Goal: Information Seeking & Learning: Learn about a topic

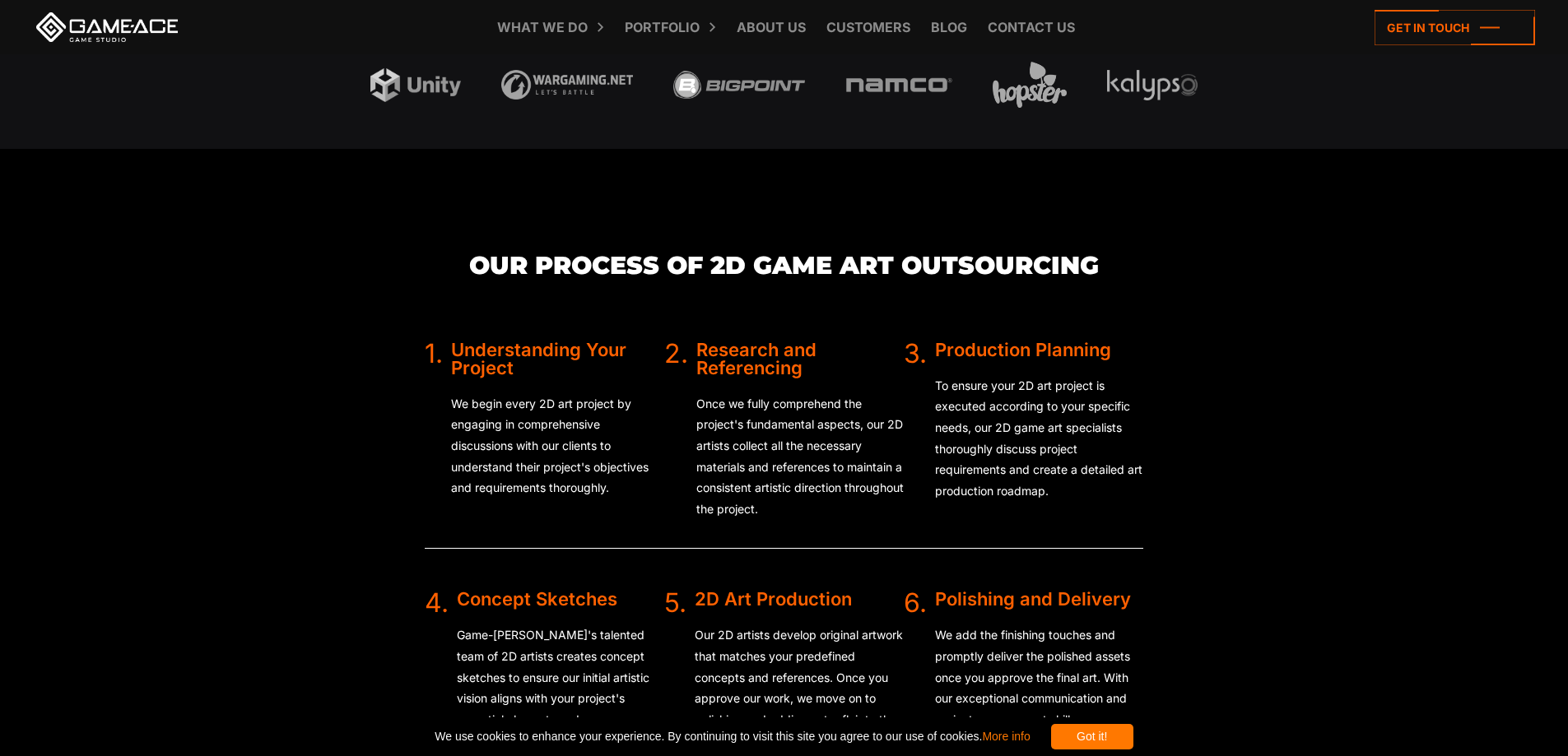
scroll to position [3373, 0]
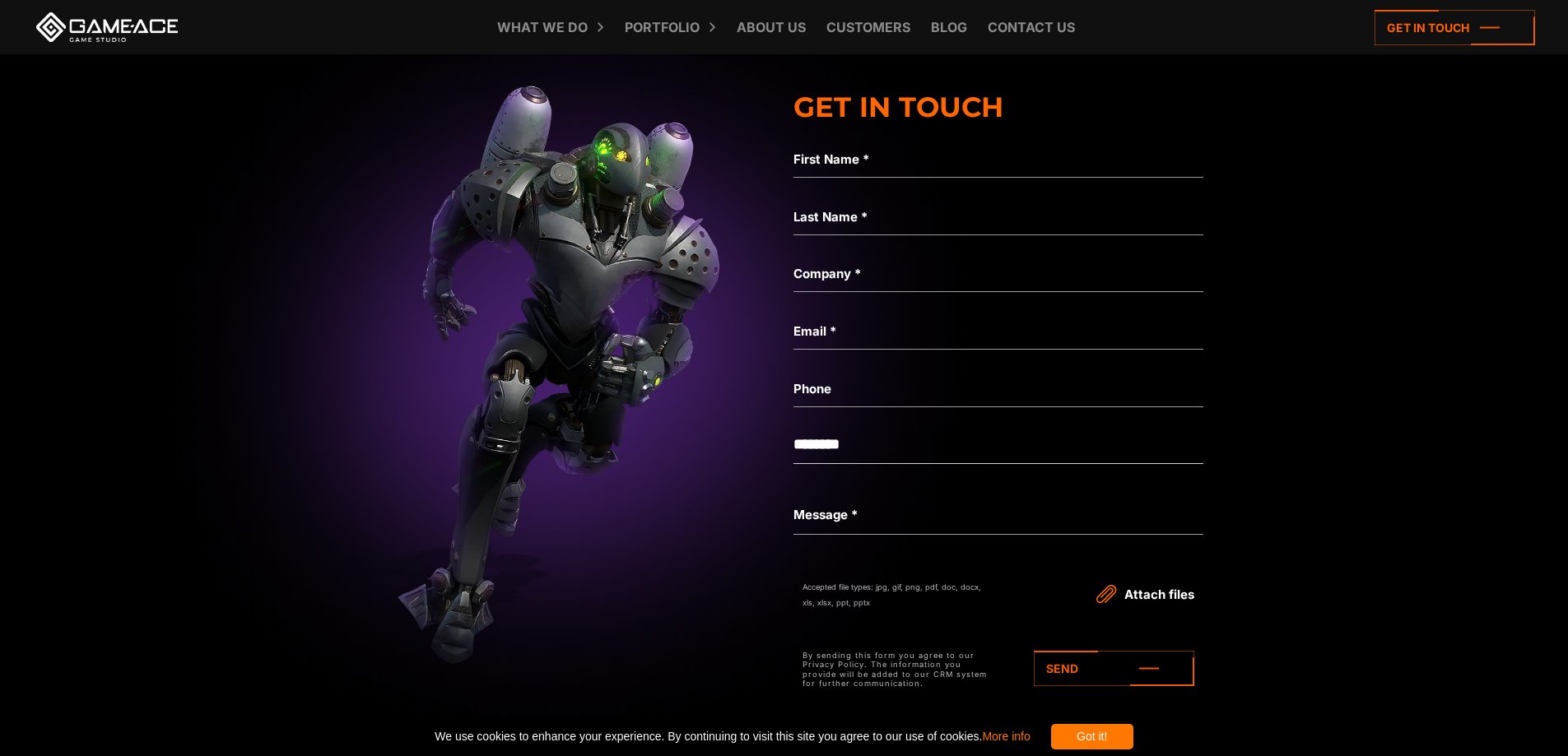
drag, startPoint x: 1373, startPoint y: 544, endPoint x: 1395, endPoint y: 440, distance: 106.3
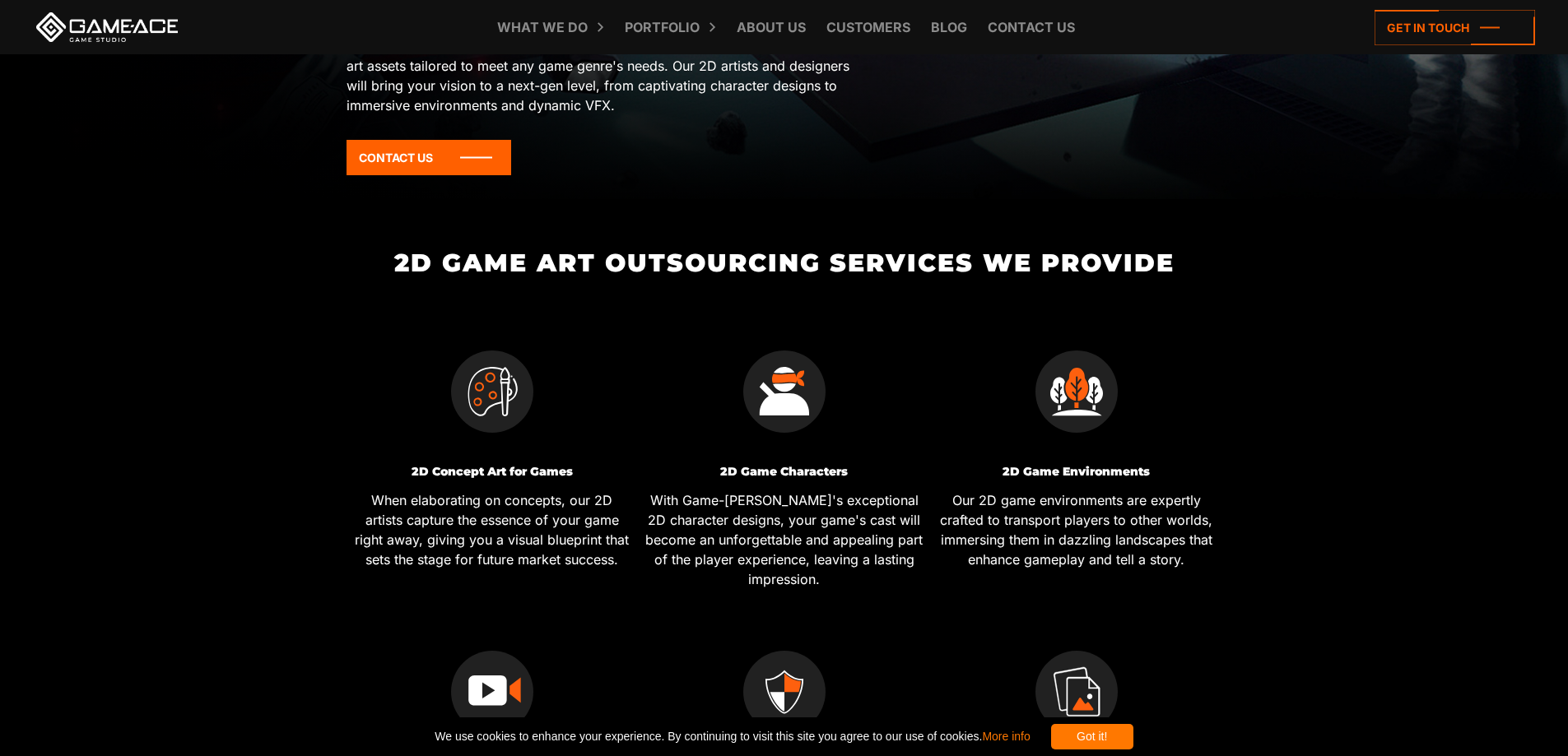
scroll to position [0, 0]
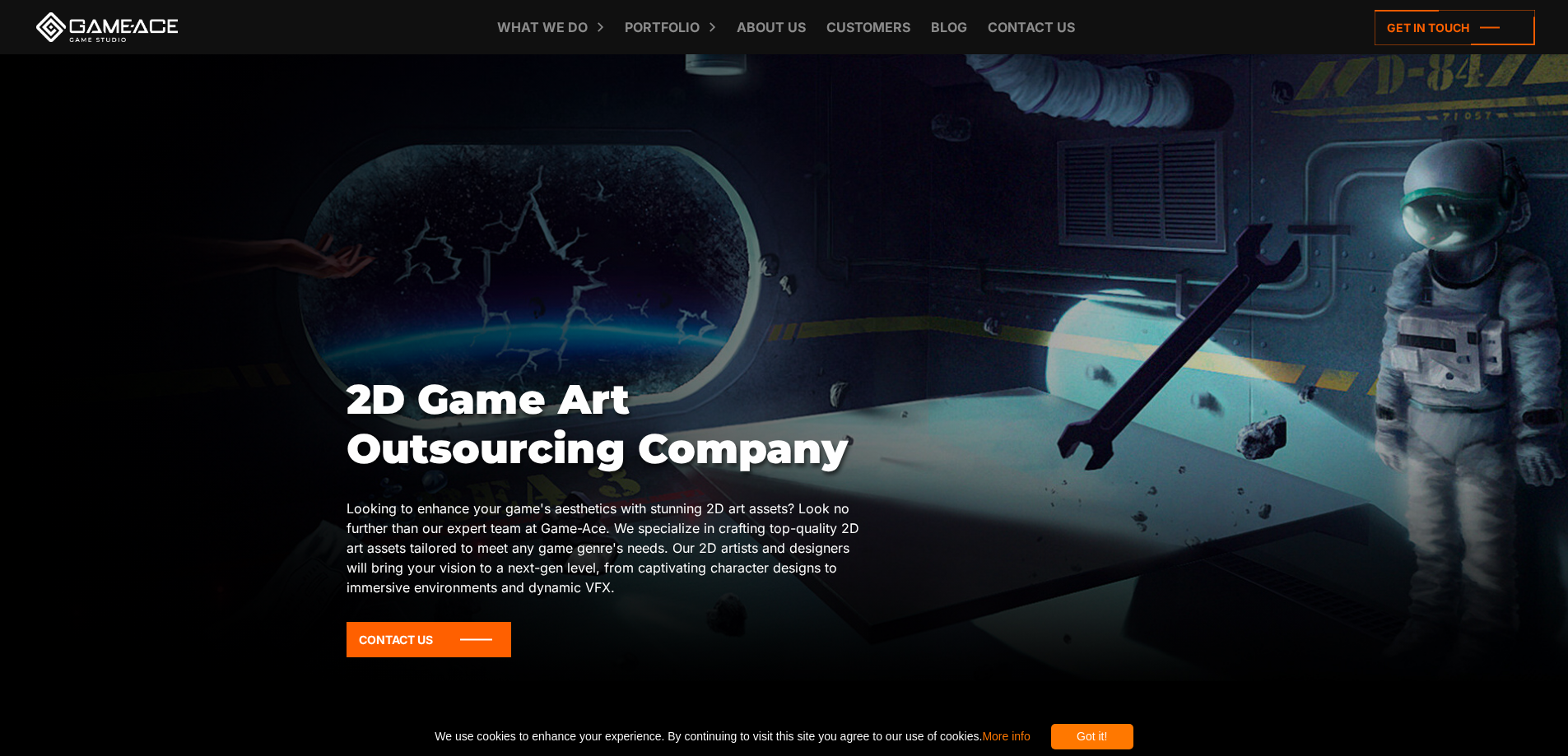
drag, startPoint x: 1384, startPoint y: 451, endPoint x: 1328, endPoint y: 246, distance: 212.5
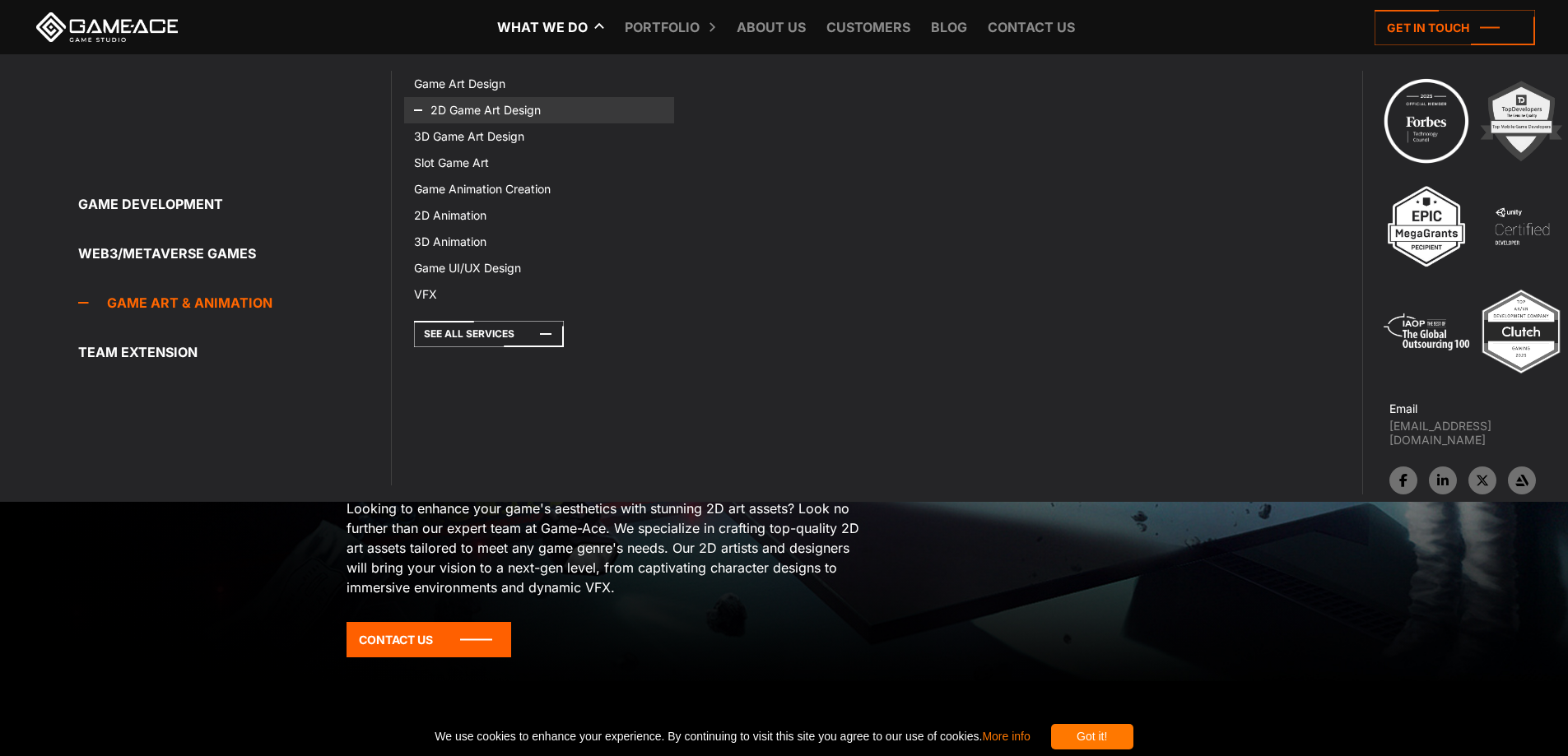
click at [491, 109] on link "2D Game Art Design" at bounding box center [538, 110] width 269 height 26
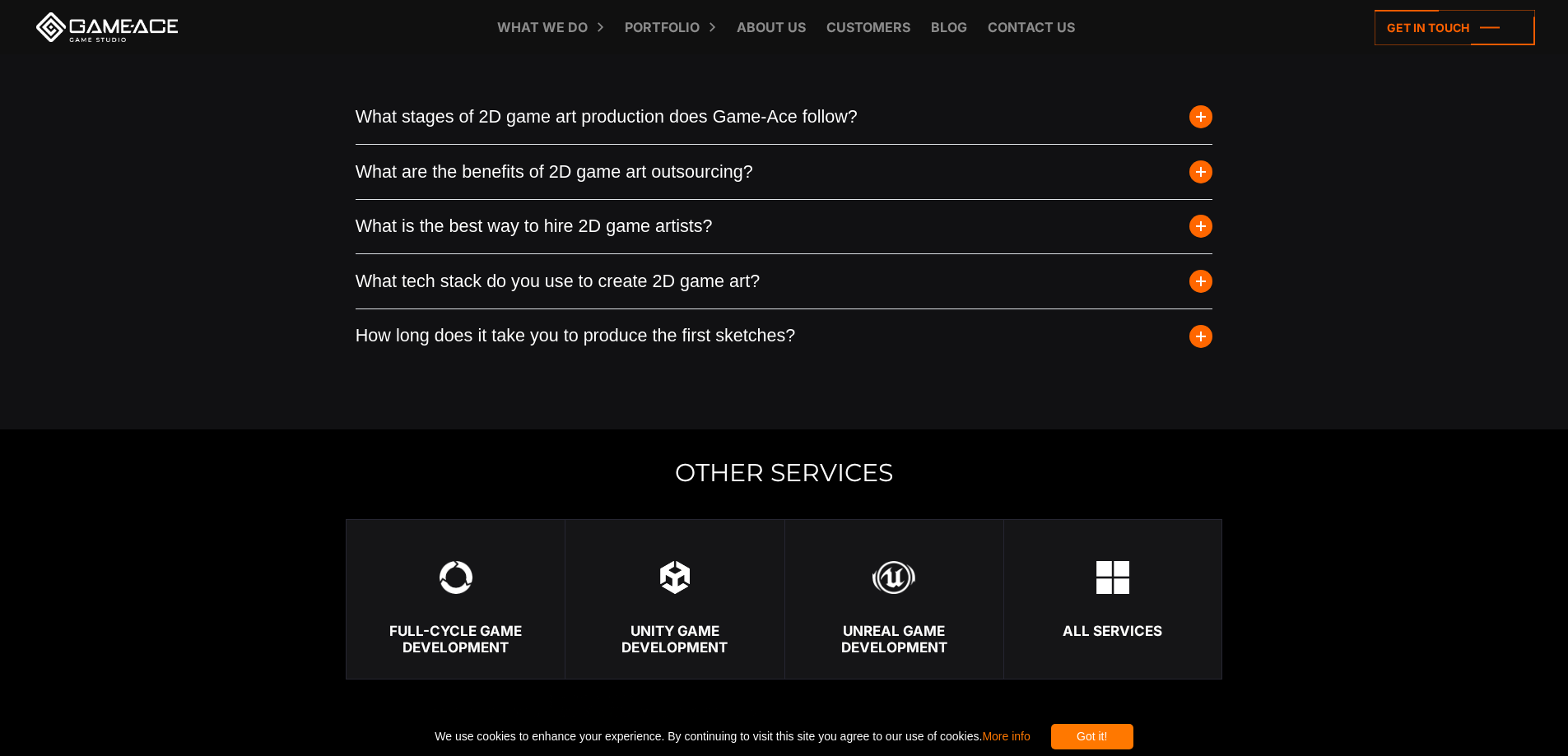
scroll to position [4795, 0]
drag, startPoint x: 695, startPoint y: 307, endPoint x: 707, endPoint y: 256, distance: 52.4
click at [670, 284] on button "What tech stack do you use to create 2D game art?" at bounding box center [784, 283] width 858 height 55
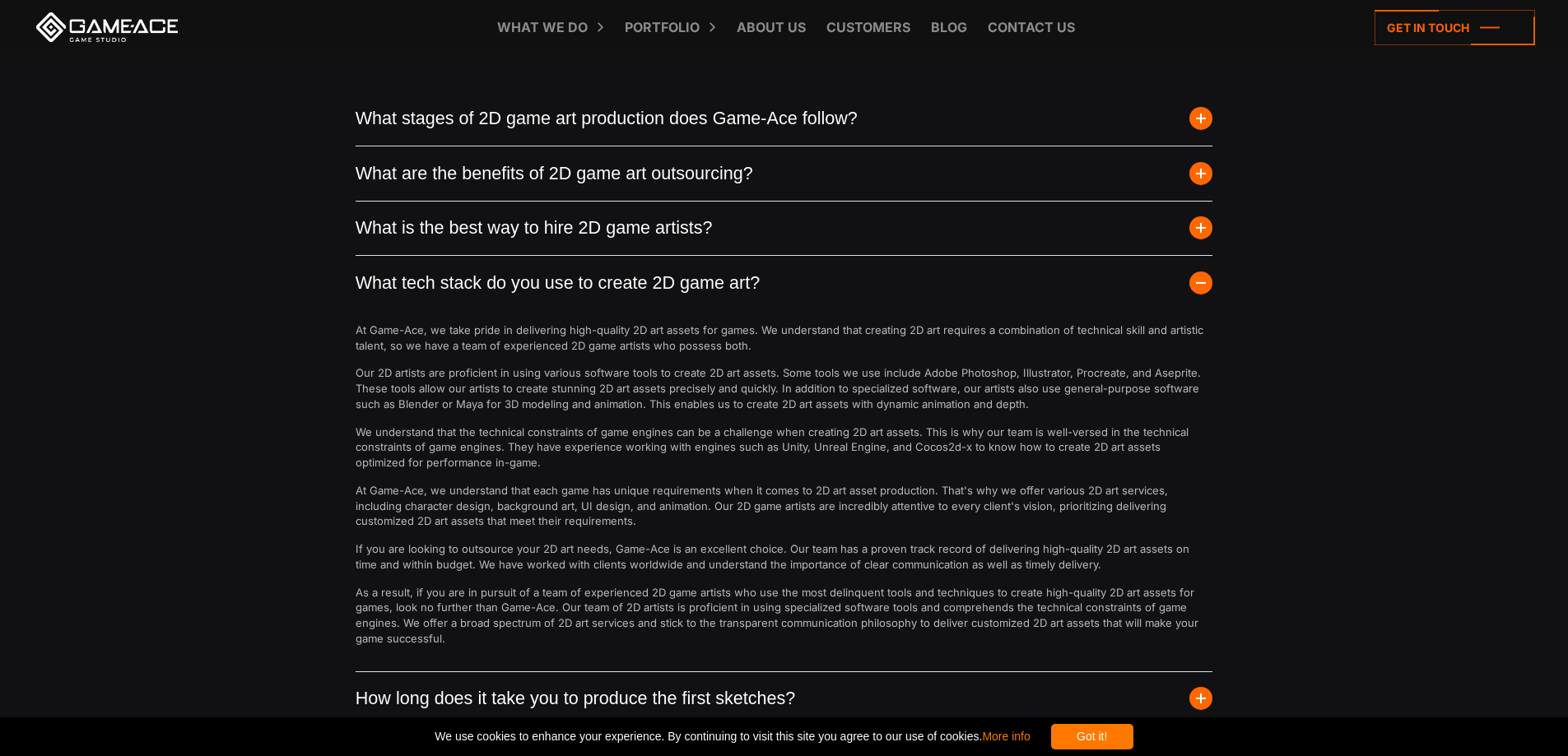
click at [675, 278] on button "What tech stack do you use to create 2D game art?" at bounding box center [784, 283] width 858 height 55
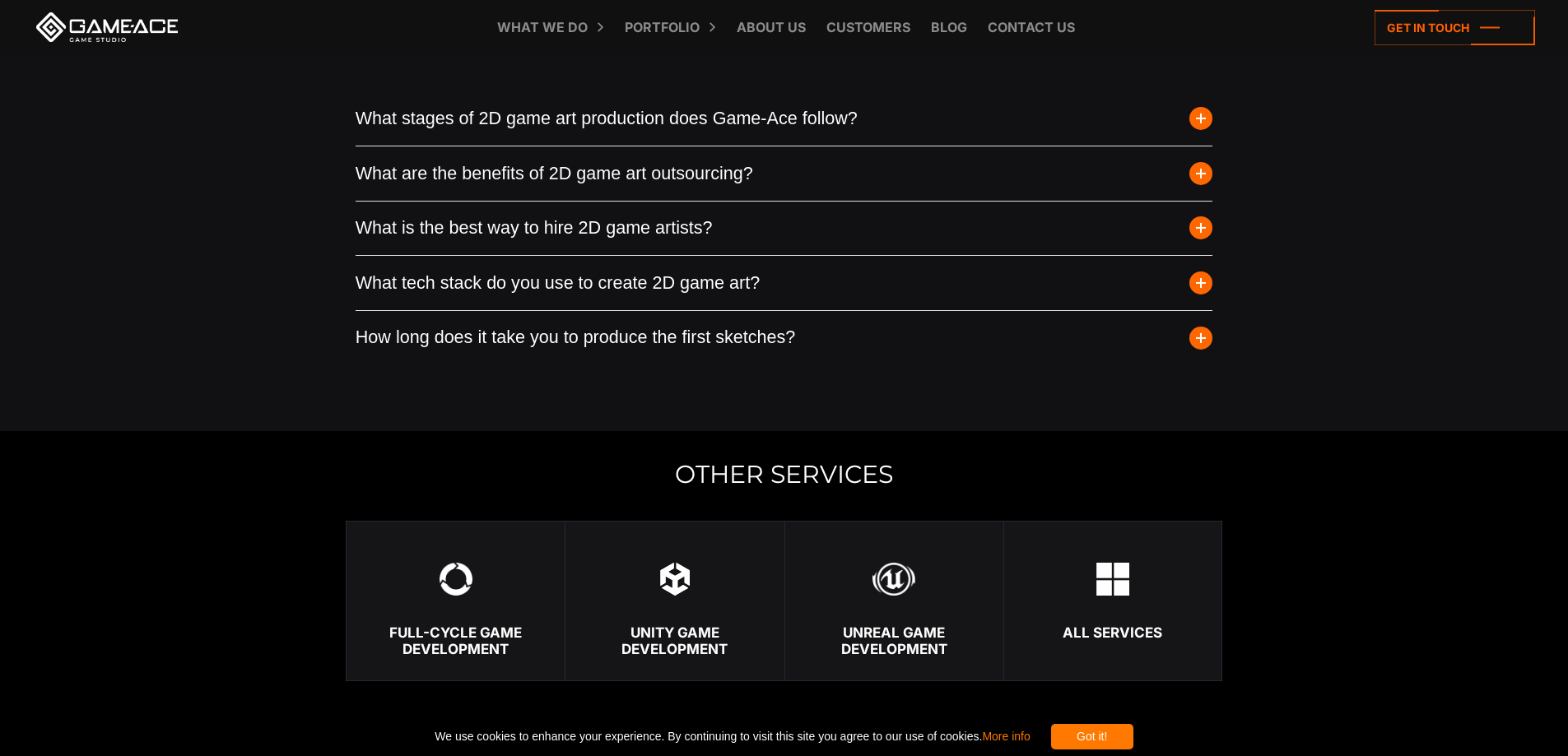
click at [680, 224] on button "What is the best way to hire 2D game artists?" at bounding box center [784, 229] width 858 height 55
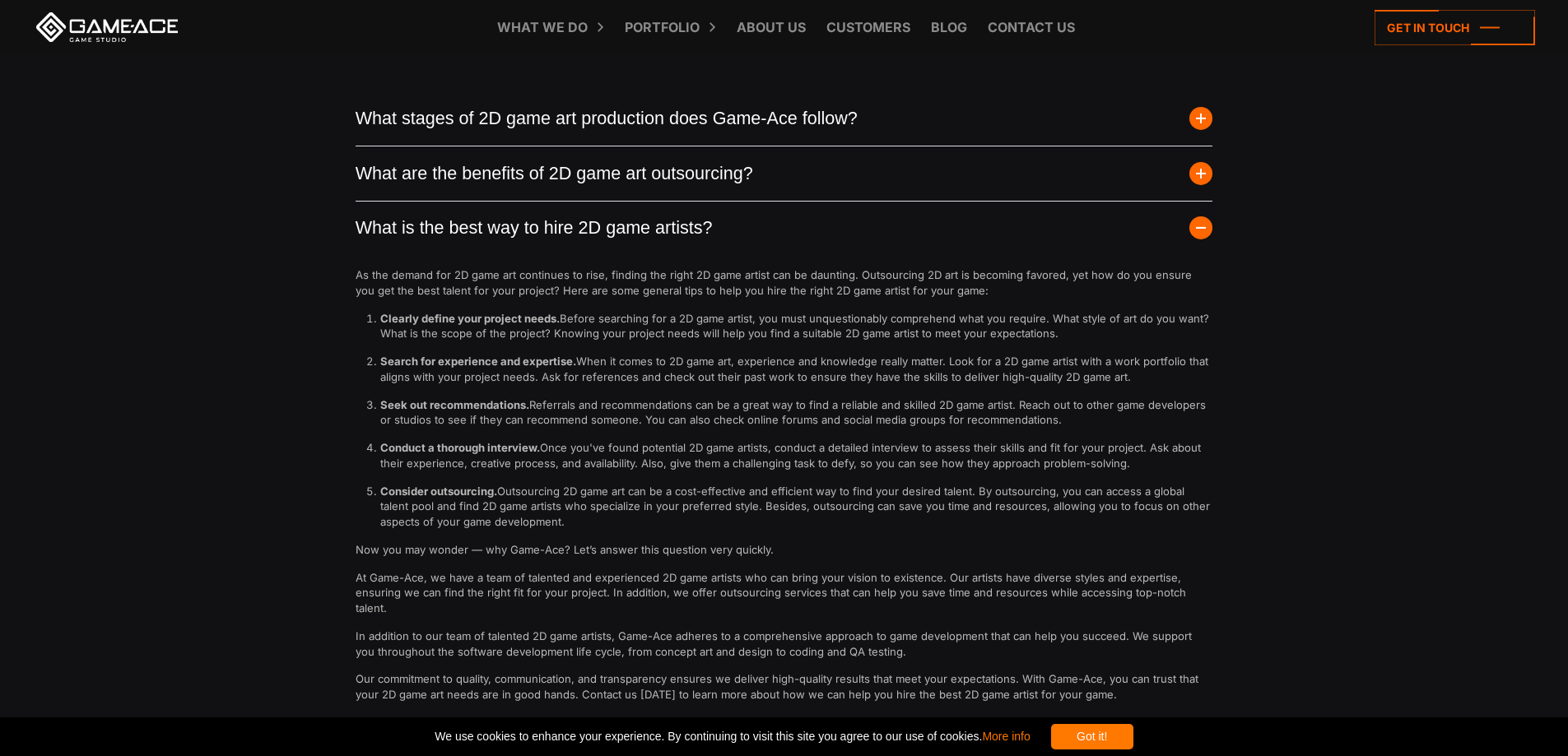
click at [680, 224] on button "What is the best way to hire 2D game artists?" at bounding box center [784, 229] width 858 height 55
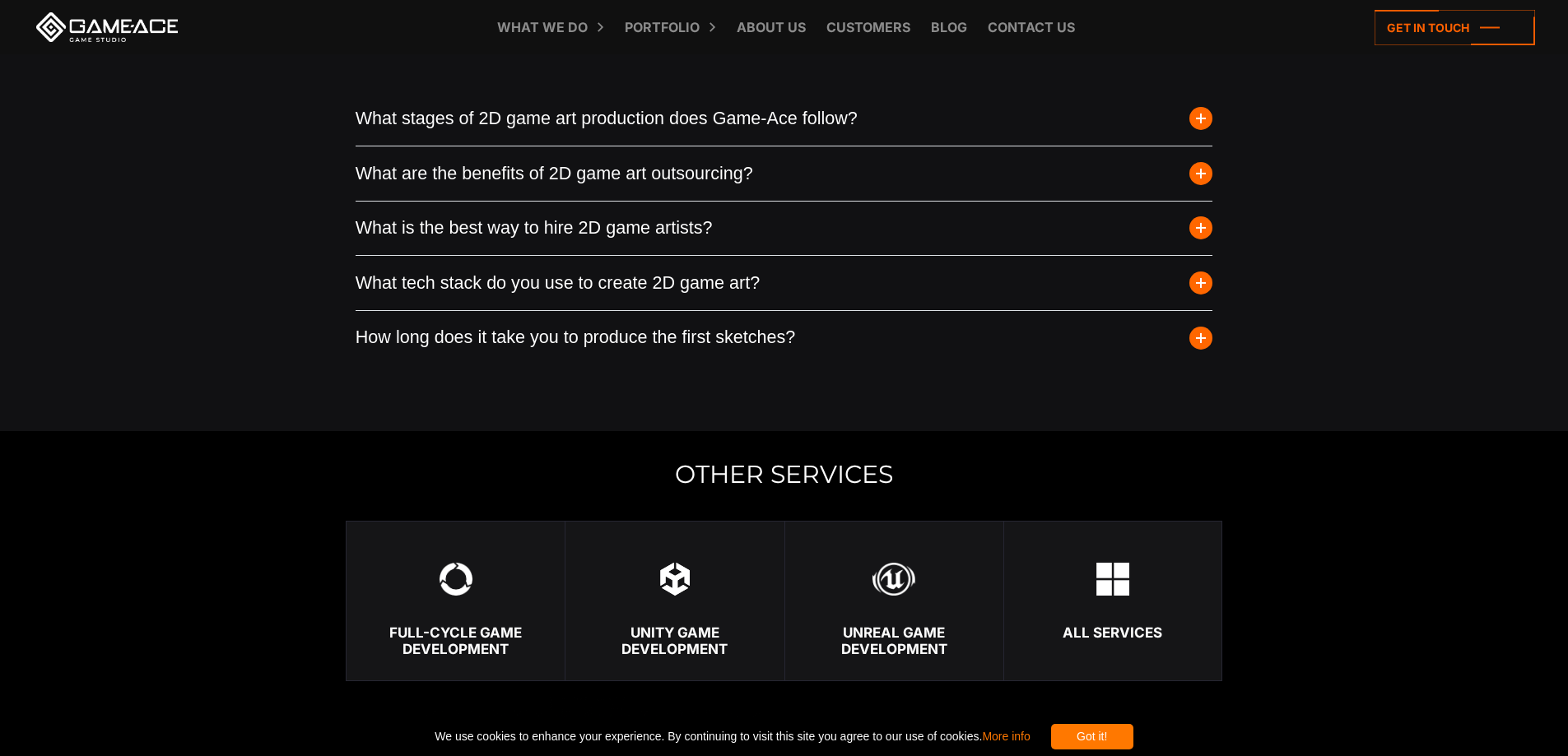
click at [683, 175] on button "What are the benefits of 2D game art outsourcing?" at bounding box center [784, 173] width 858 height 55
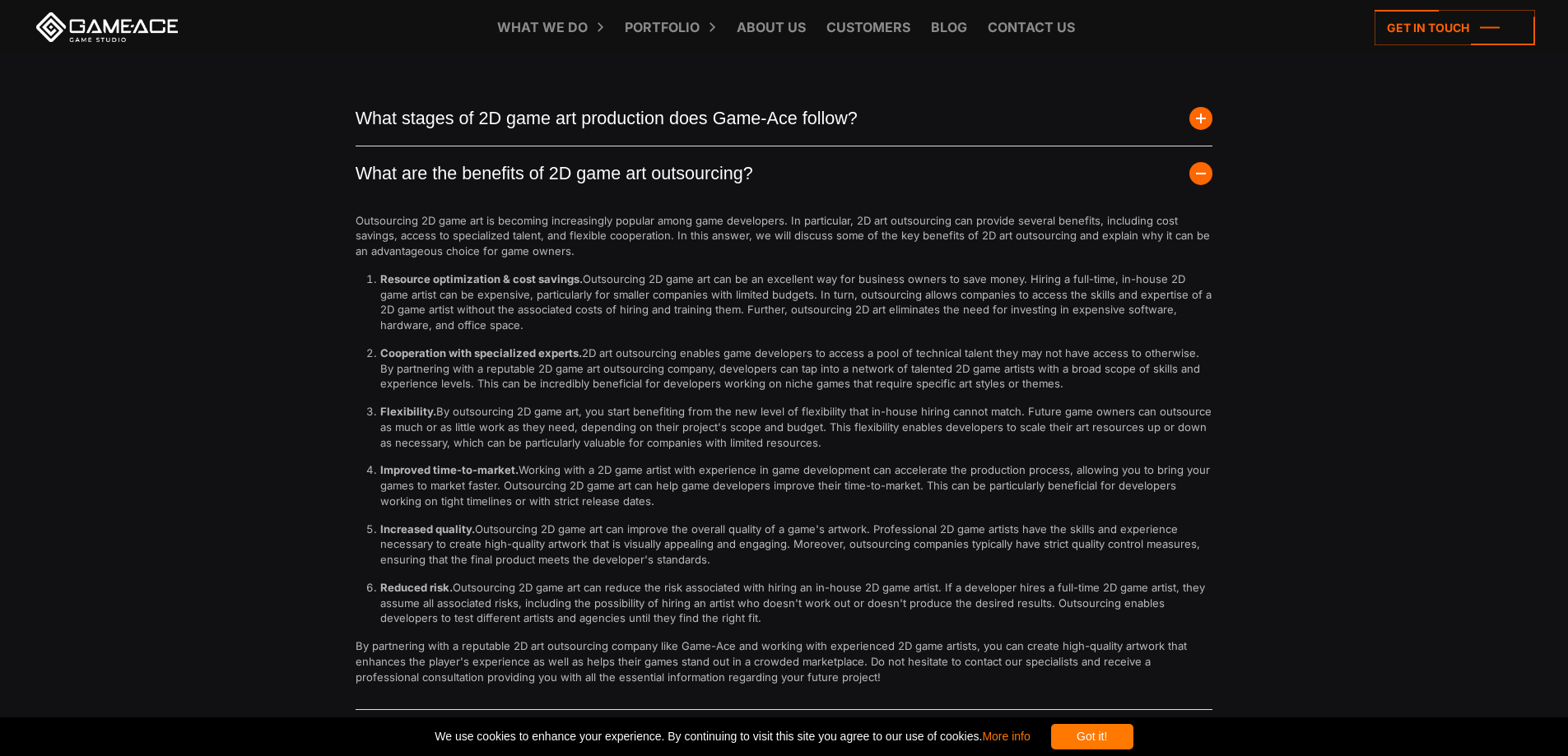
click at [683, 175] on button "What are the benefits of 2D game art outsourcing?" at bounding box center [784, 173] width 858 height 55
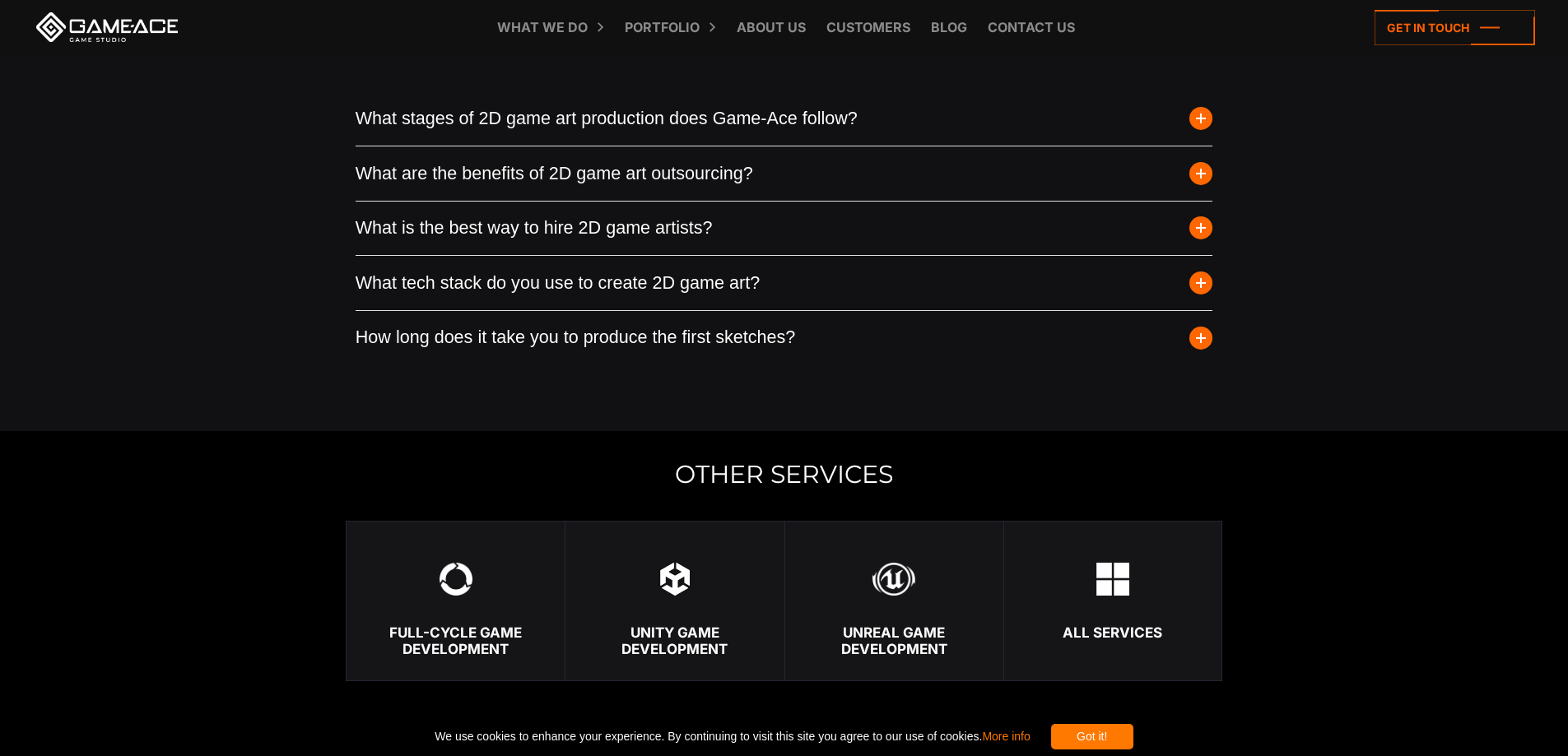
click at [687, 126] on button "What stages of 2D game art production does Game-Ace follow?" at bounding box center [784, 118] width 858 height 55
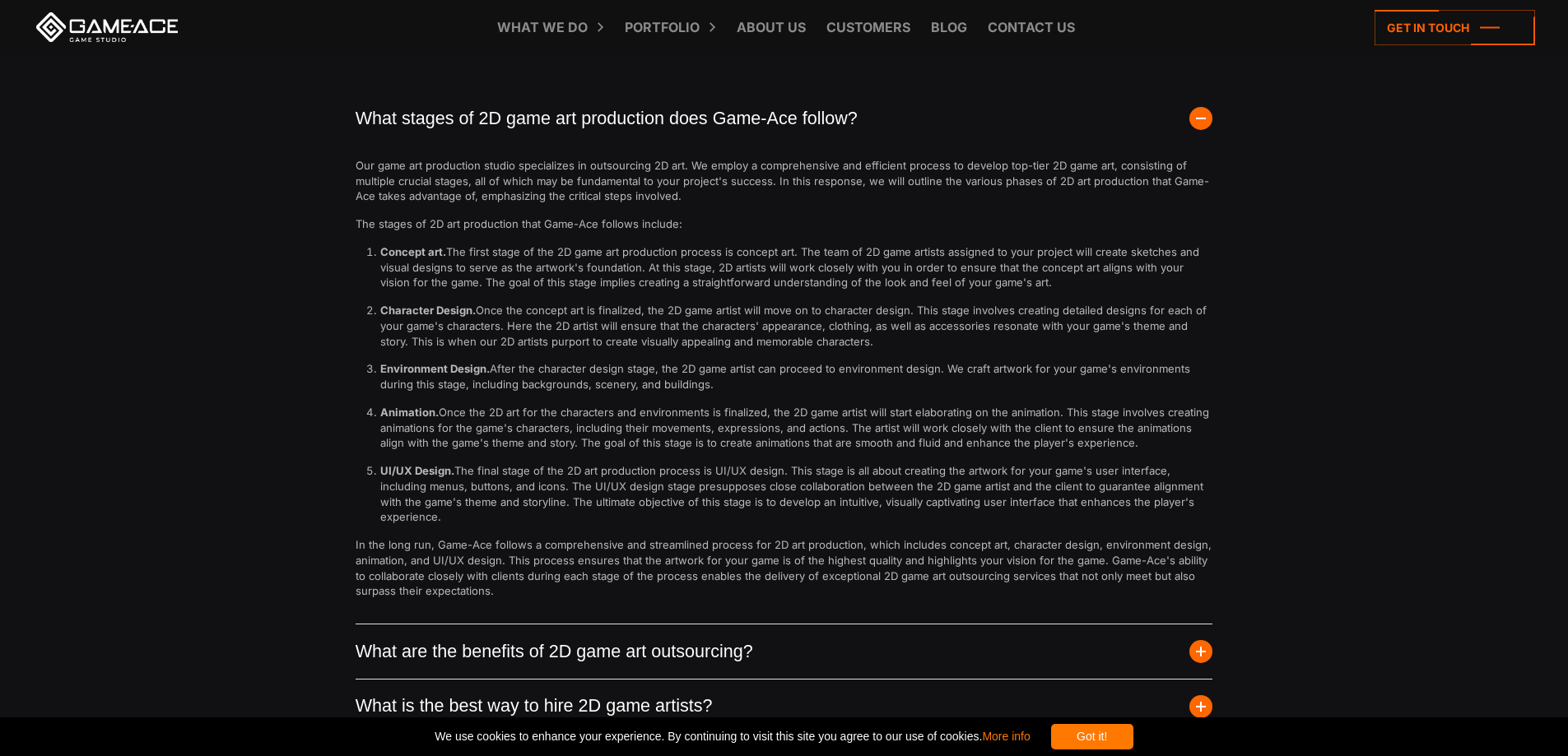
click at [687, 126] on button "What stages of 2D game art production does Game-Ace follow?" at bounding box center [784, 118] width 858 height 55
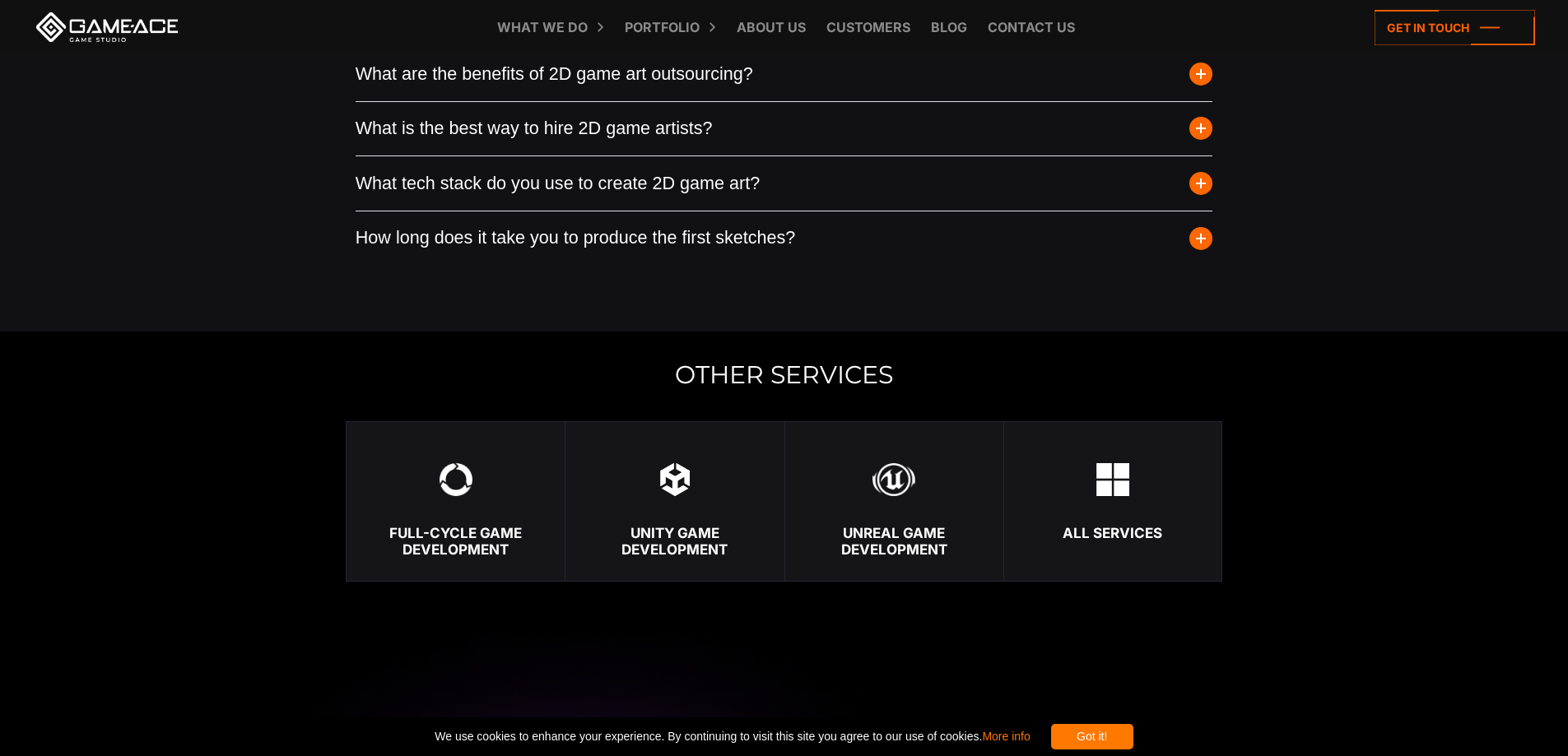
drag, startPoint x: 682, startPoint y: 209, endPoint x: 677, endPoint y: 236, distance: 27.5
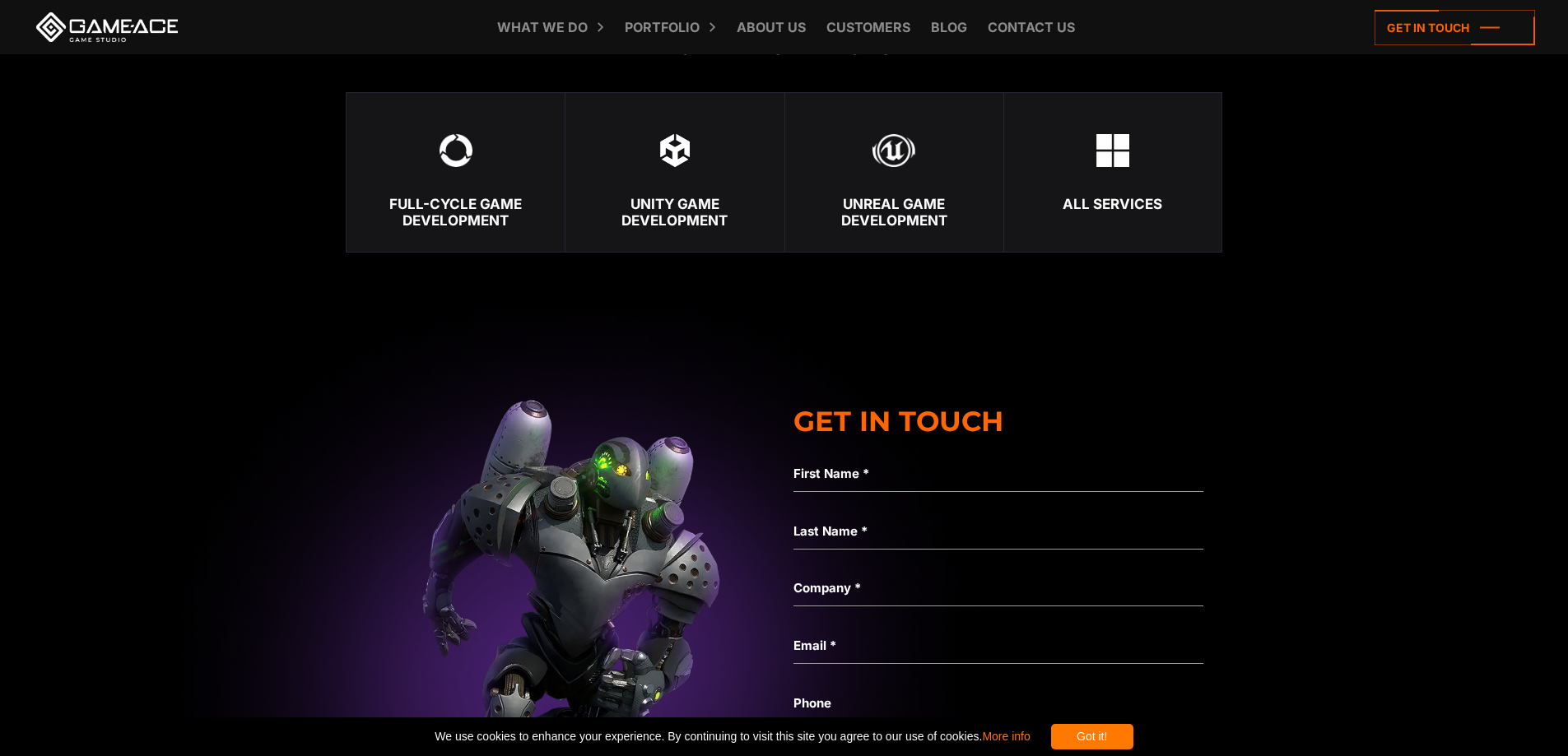
scroll to position [5228, 0]
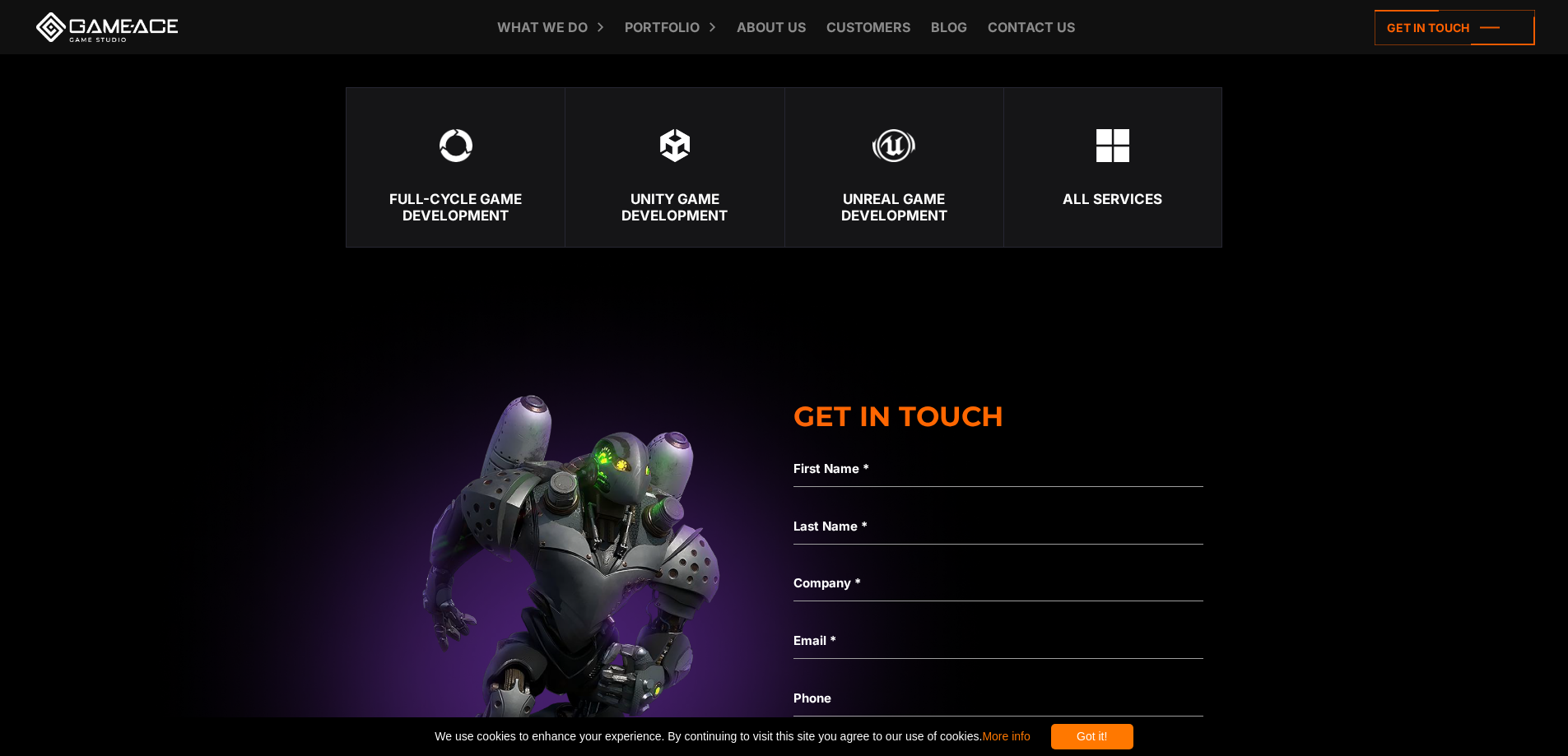
drag, startPoint x: 674, startPoint y: 264, endPoint x: 680, endPoint y: 351, distance: 87.2
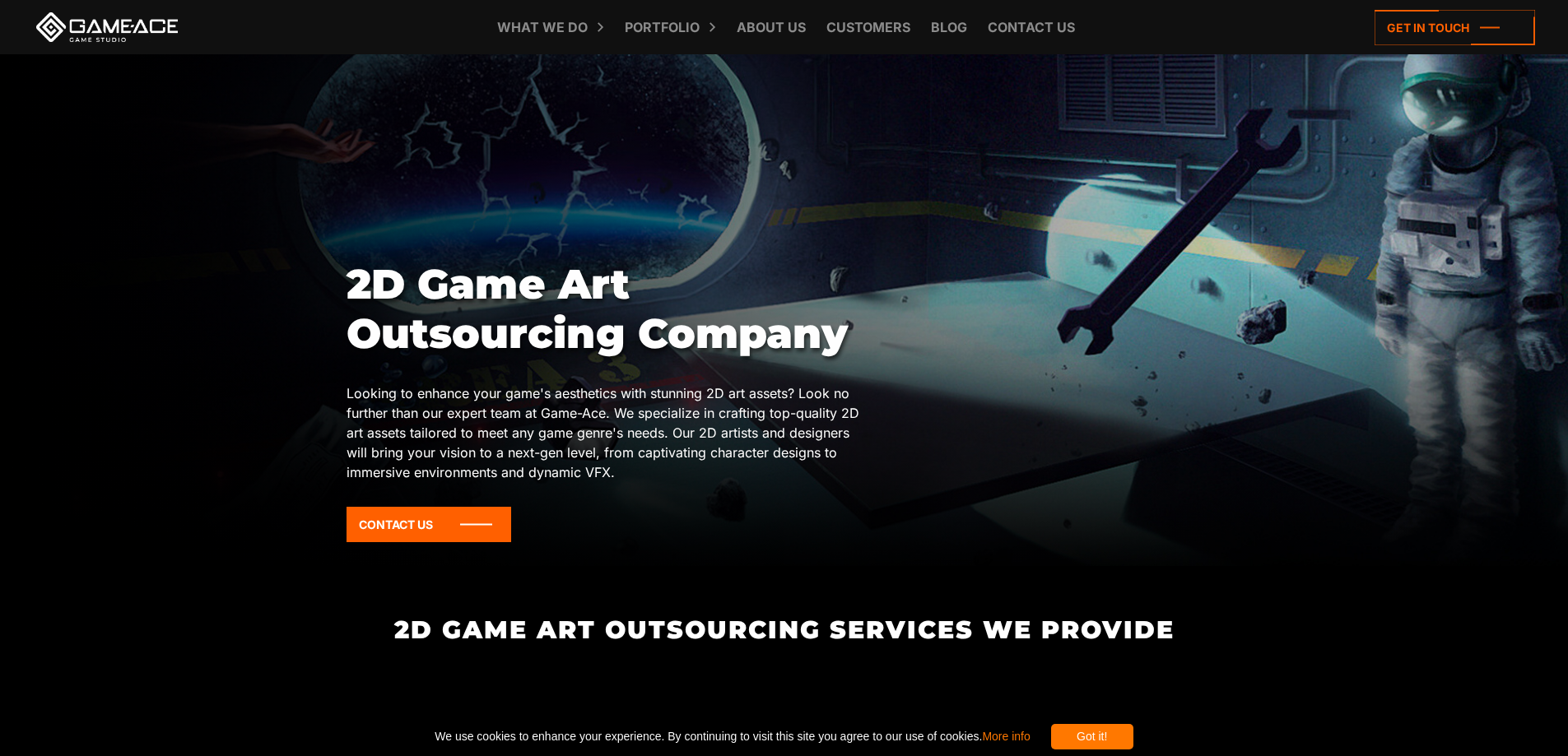
scroll to position [0, 0]
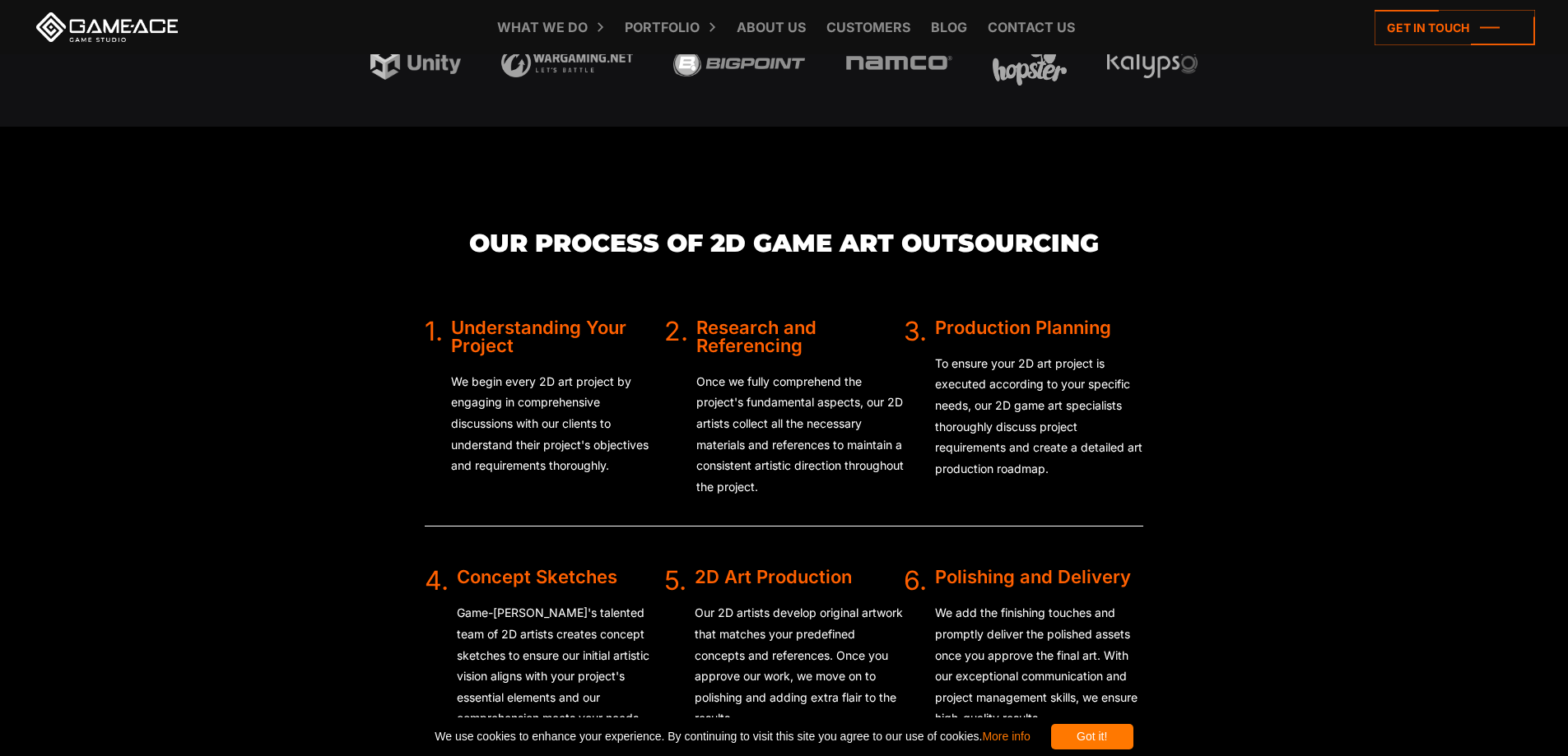
drag, startPoint x: 681, startPoint y: 350, endPoint x: 666, endPoint y: 340, distance: 18.0
